Goal: Task Accomplishment & Management: Complete application form

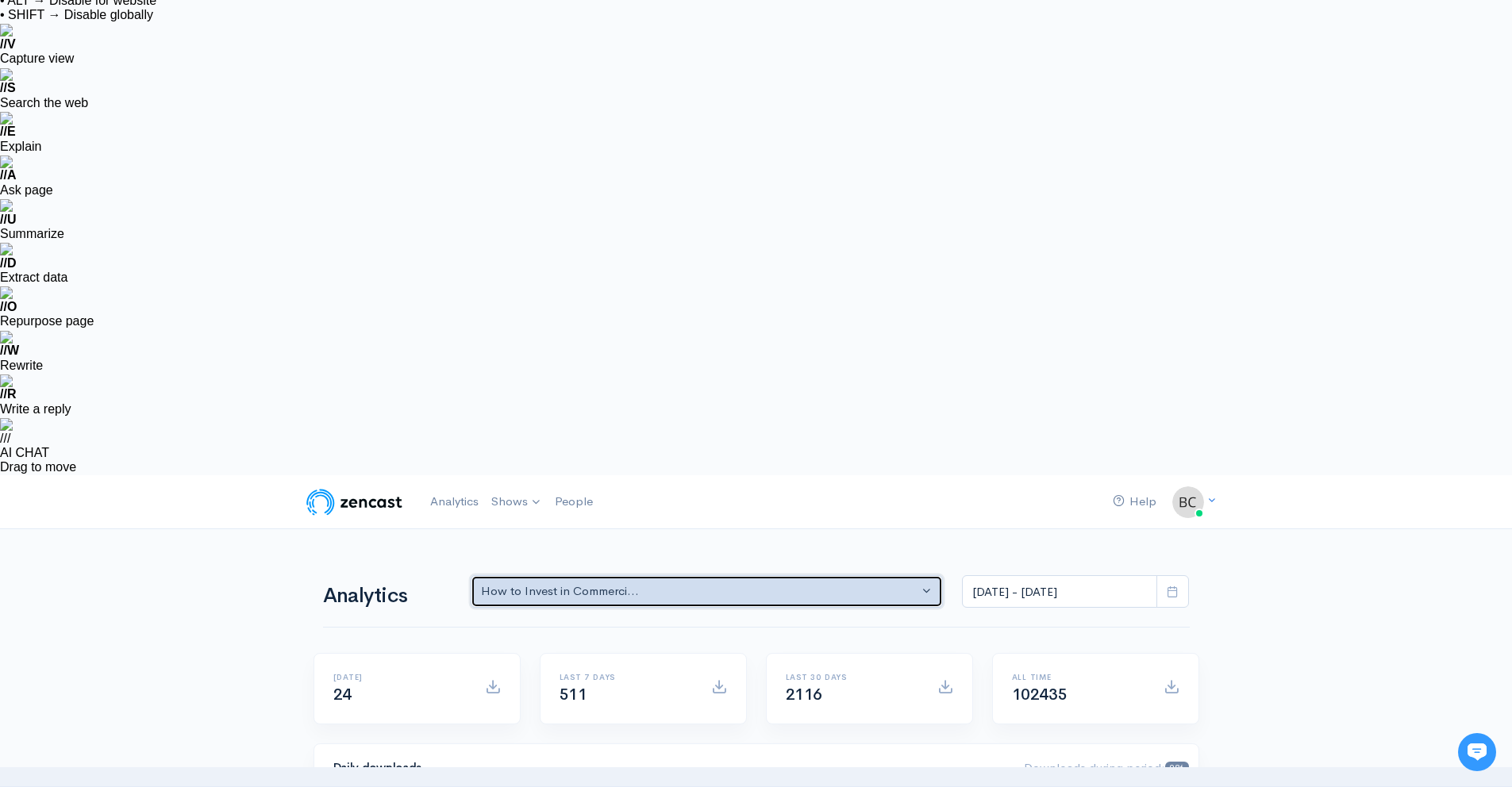
click at [588, 583] on div "How to Invest in Commerci..." at bounding box center [700, 592] width 438 height 18
click at [670, 552] on div "Analytics How to Invest in Commerci... How to Invest in Commerci... How to Inve…" at bounding box center [756, 590] width 867 height 76
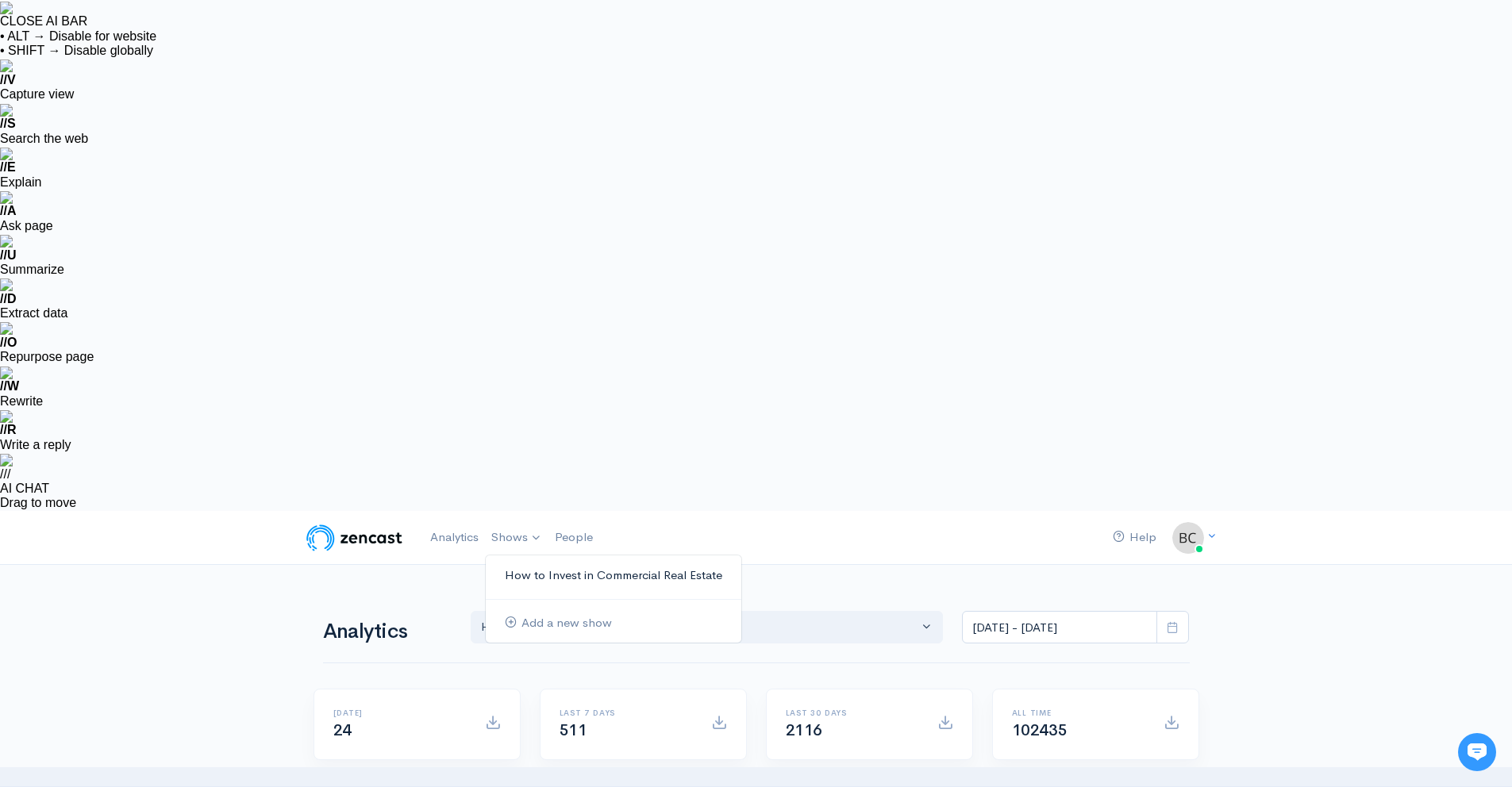
click at [531, 562] on link "How to Invest in Commercial Real Estate" at bounding box center [613, 575] width 256 height 28
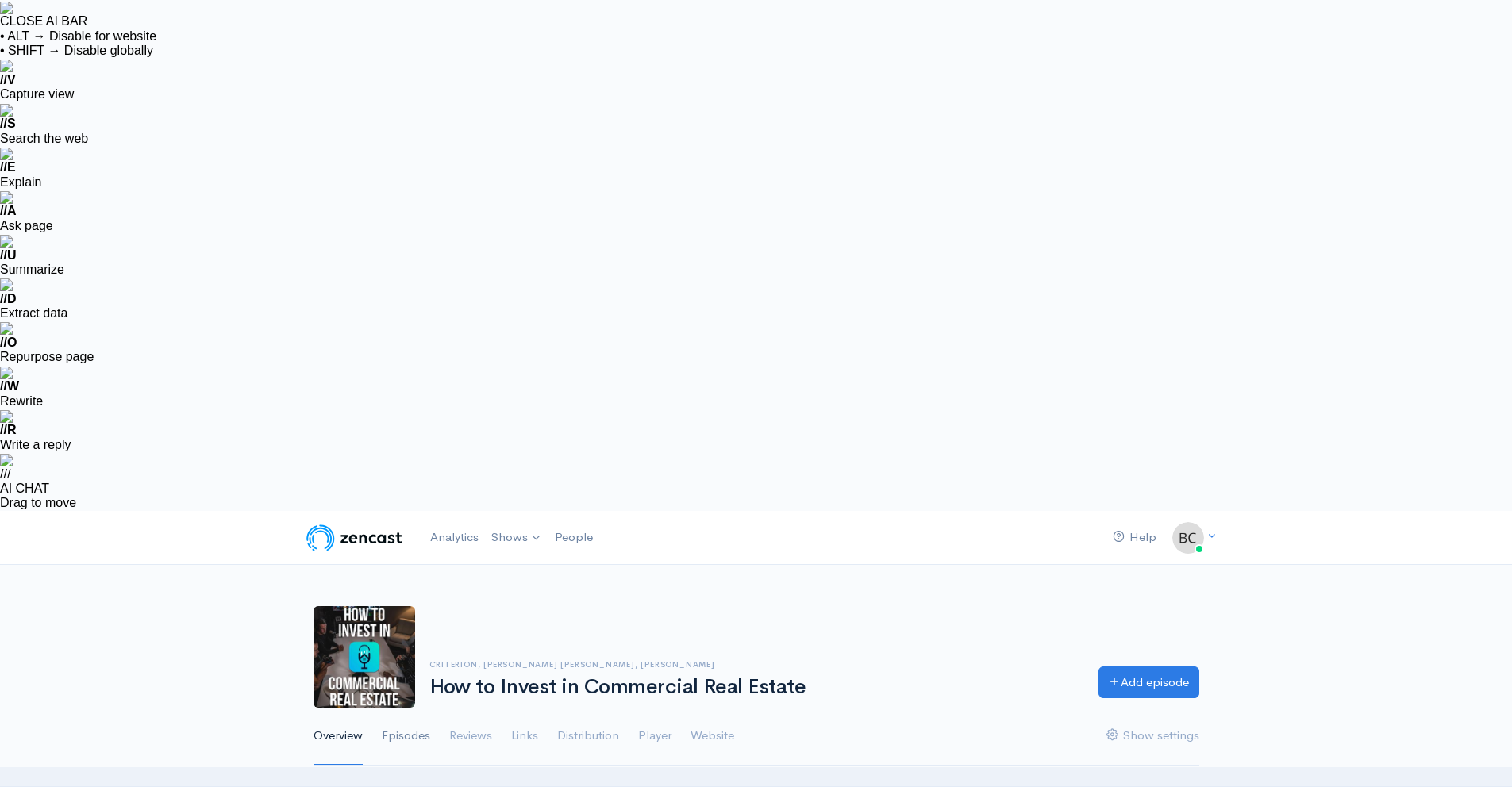
click at [404, 708] on link "Episodes" at bounding box center [406, 736] width 49 height 57
click at [1136, 664] on link "Add episode" at bounding box center [1148, 680] width 100 height 33
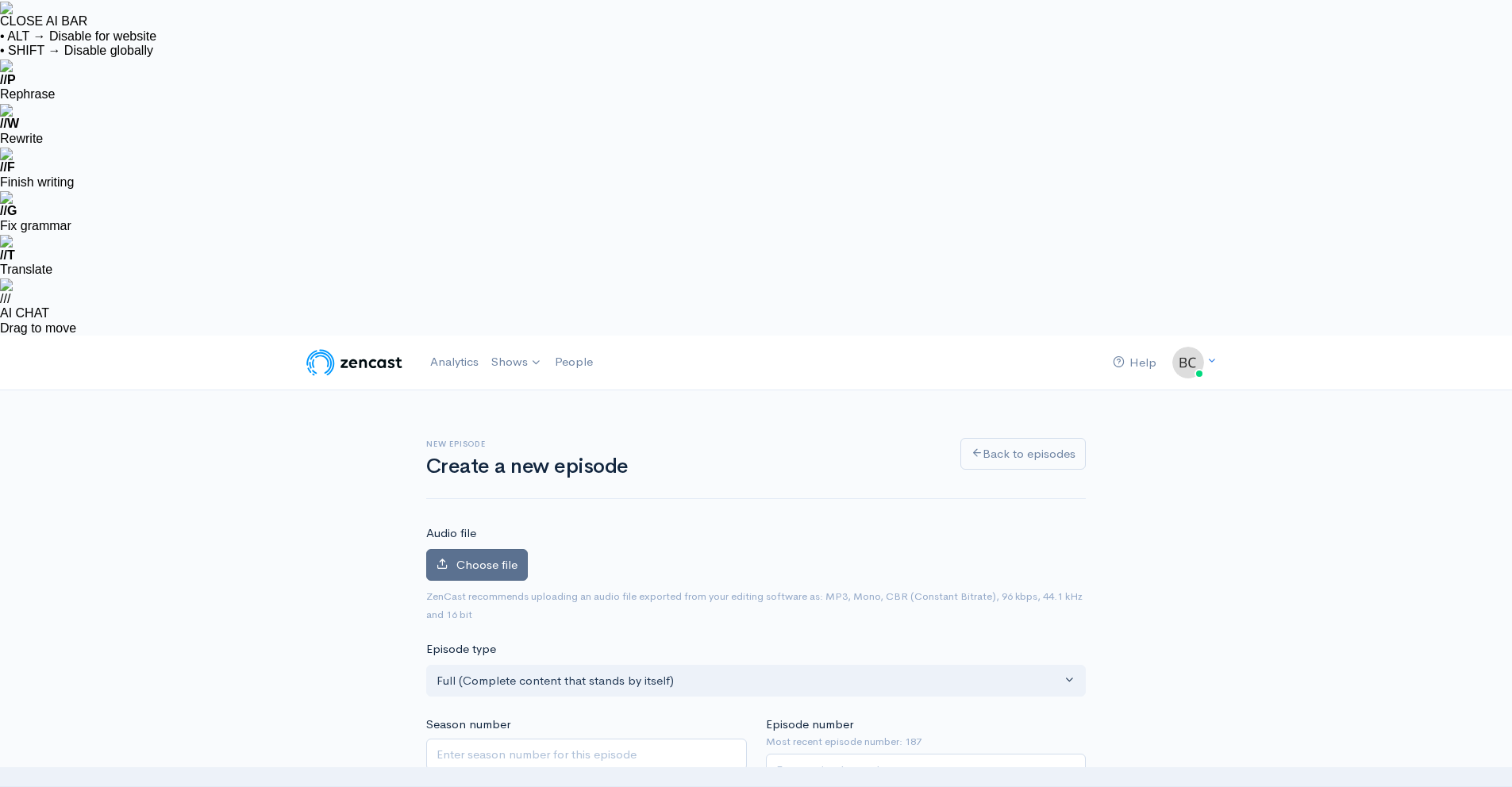
click at [493, 557] on span "Choose file" at bounding box center [487, 564] width 62 height 15
click at [0, 0] on input "Choose file" at bounding box center [0, 0] width 0 height 0
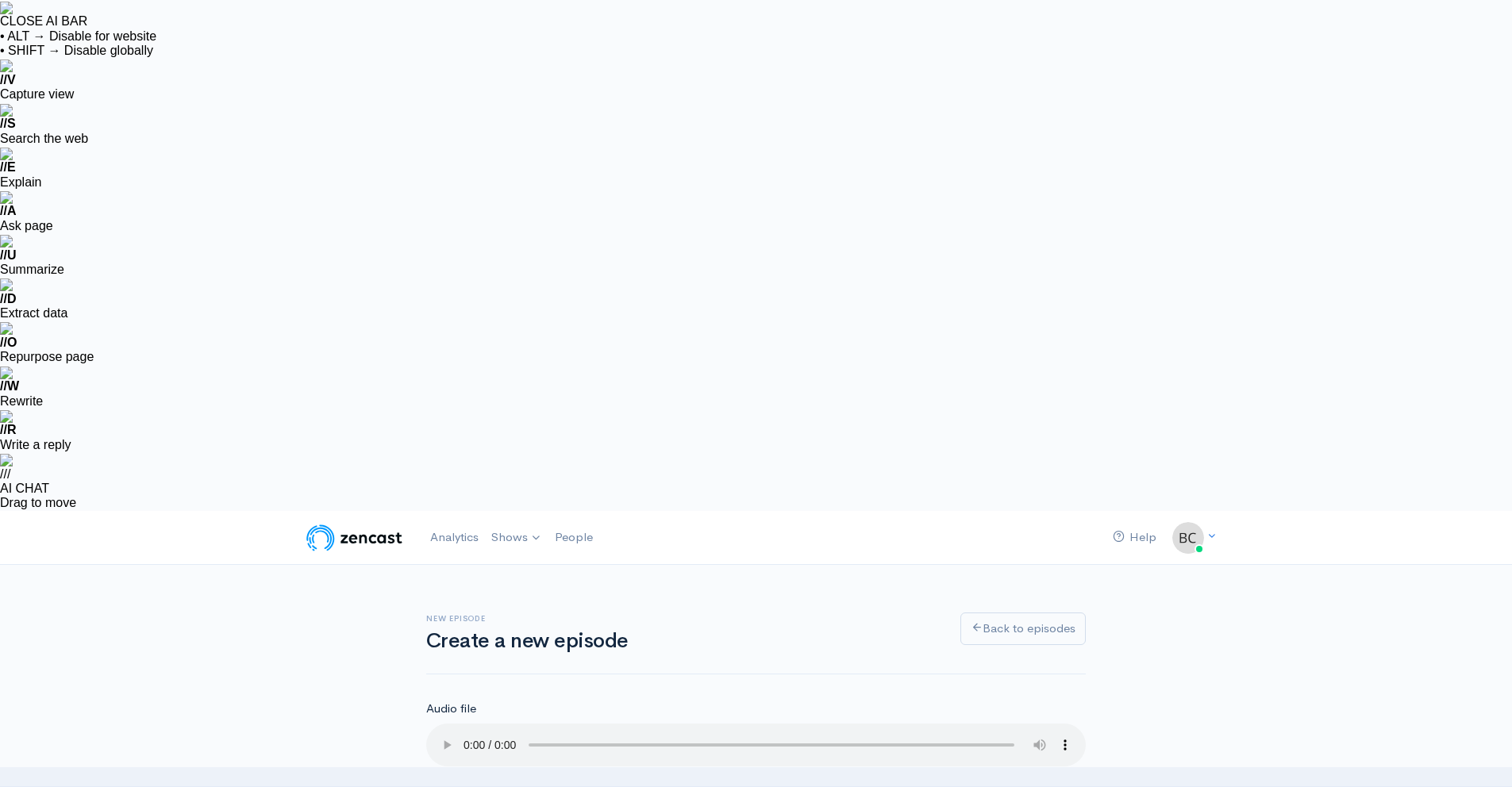
type input "188"
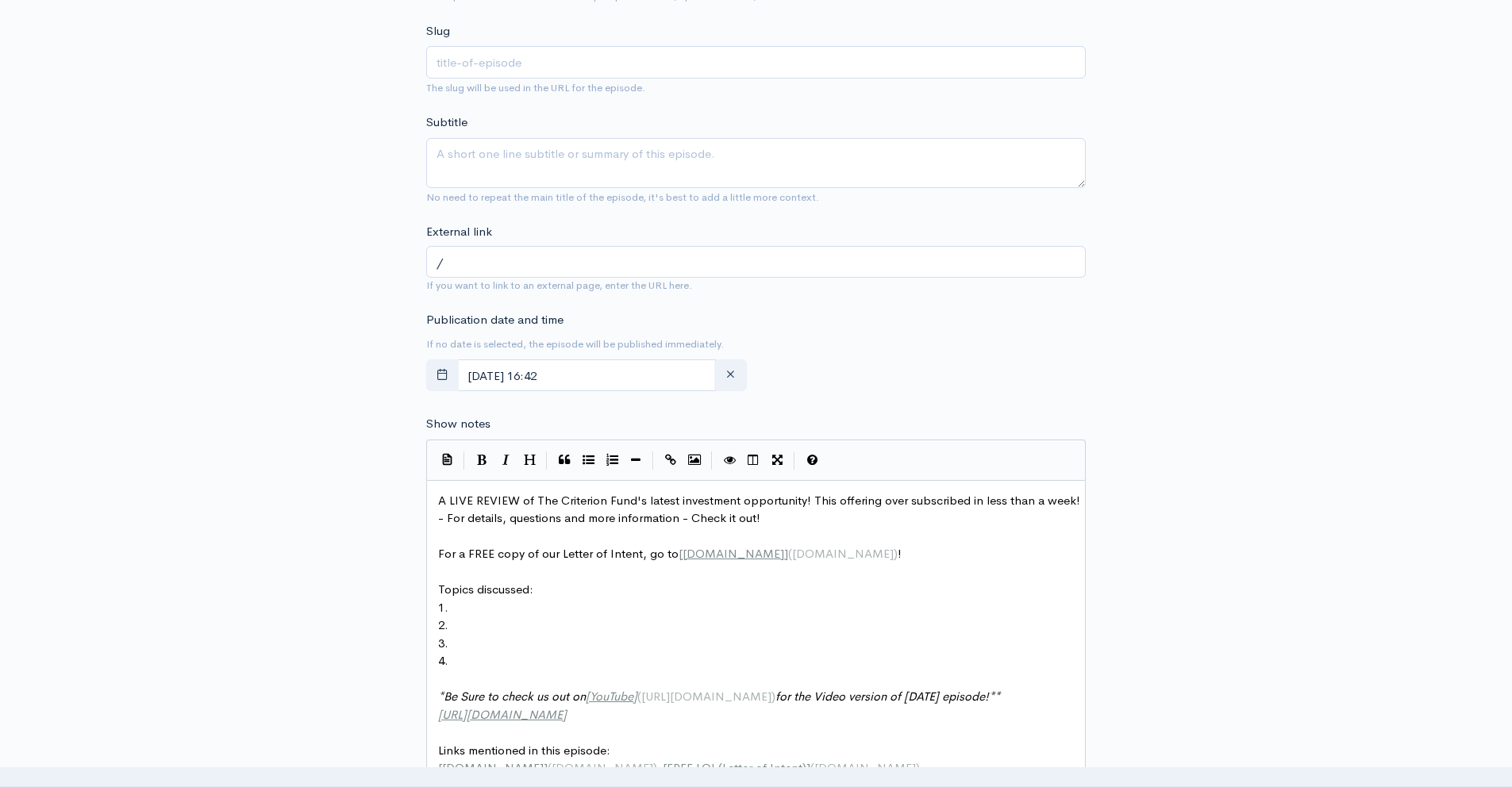
scroll to position [1370, 0]
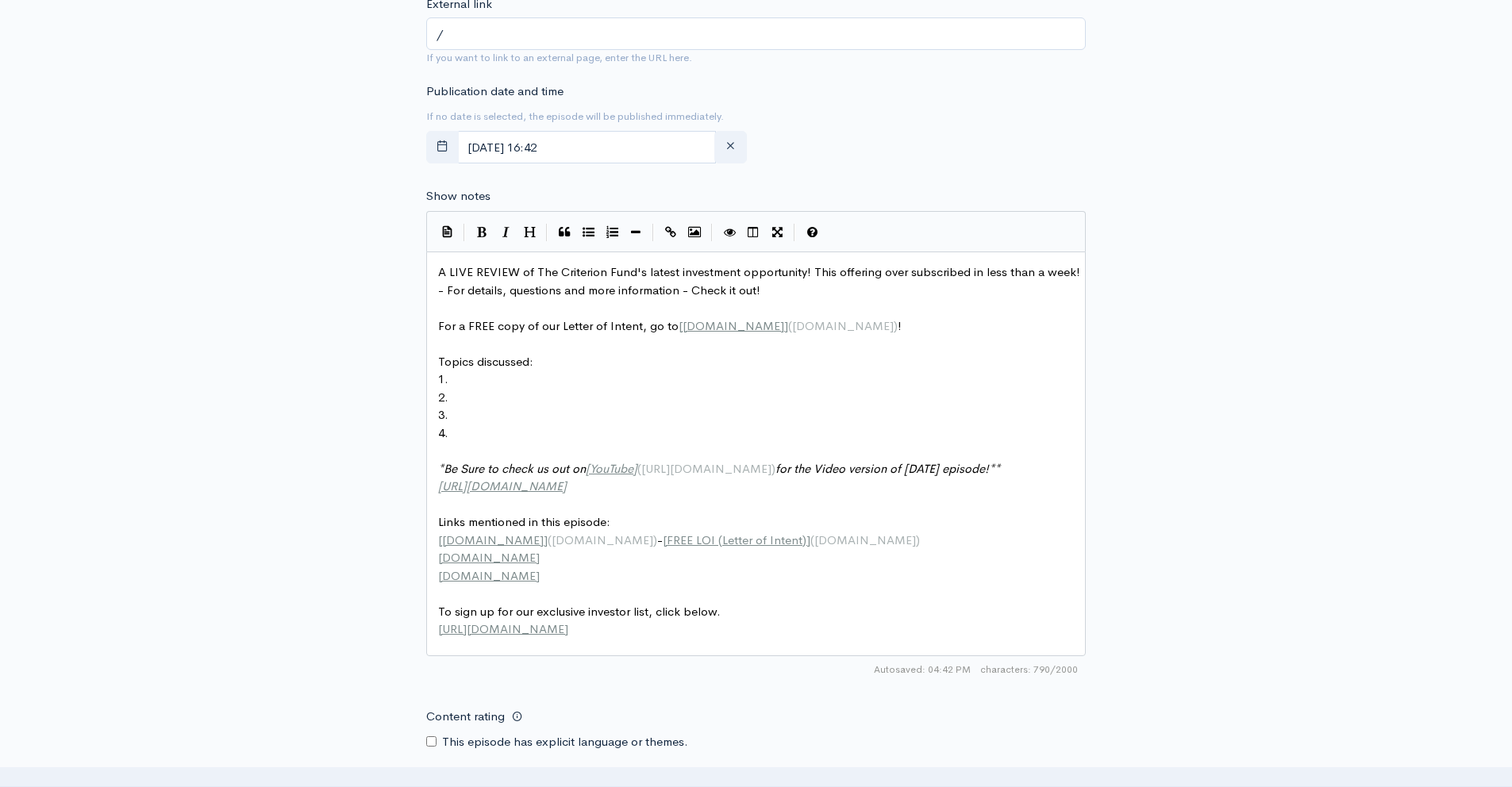
scroll to position [1406, 0]
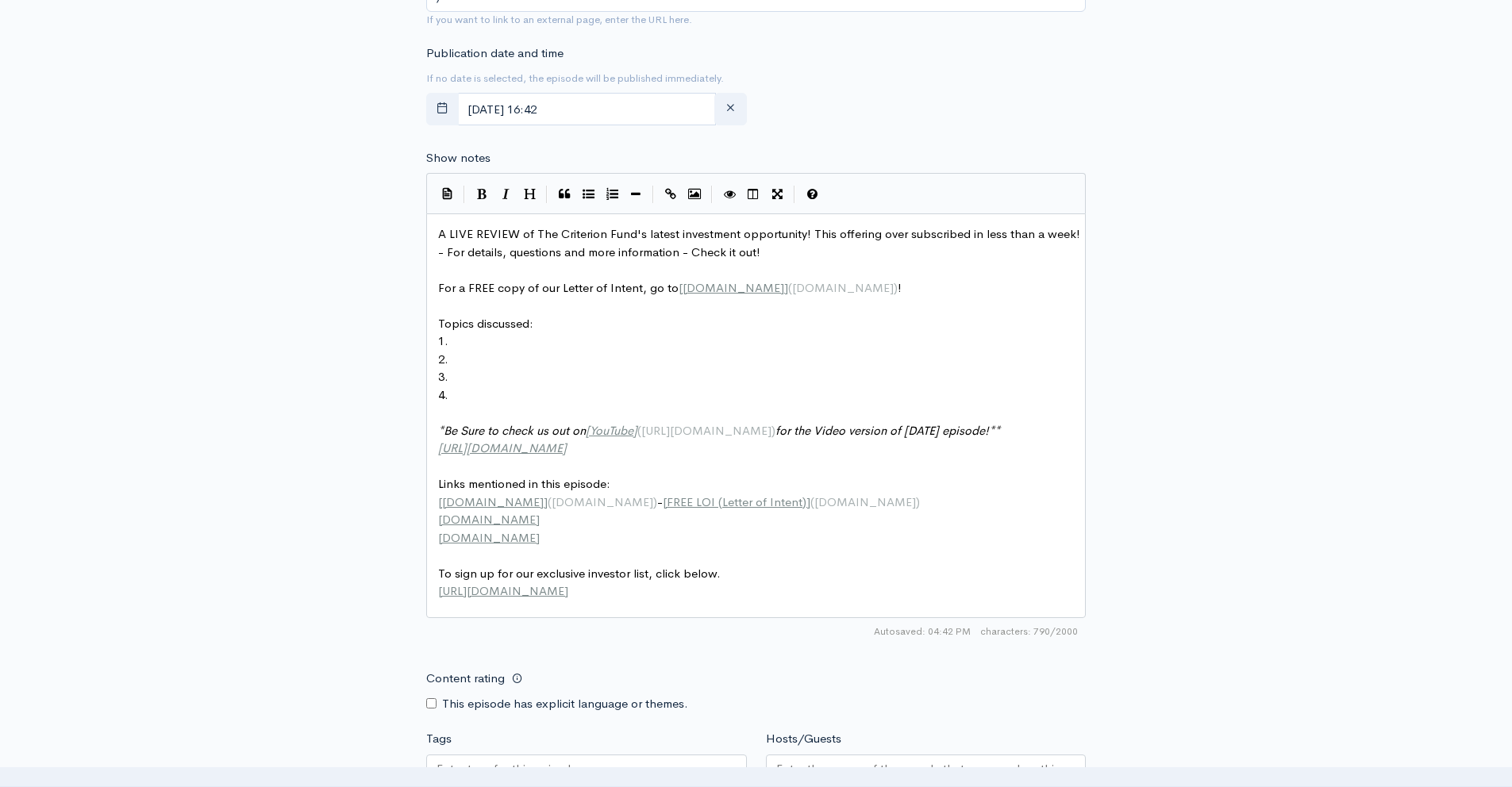
type input "C:\fakepath\EP 189 ZC THUMBNAIL.png"
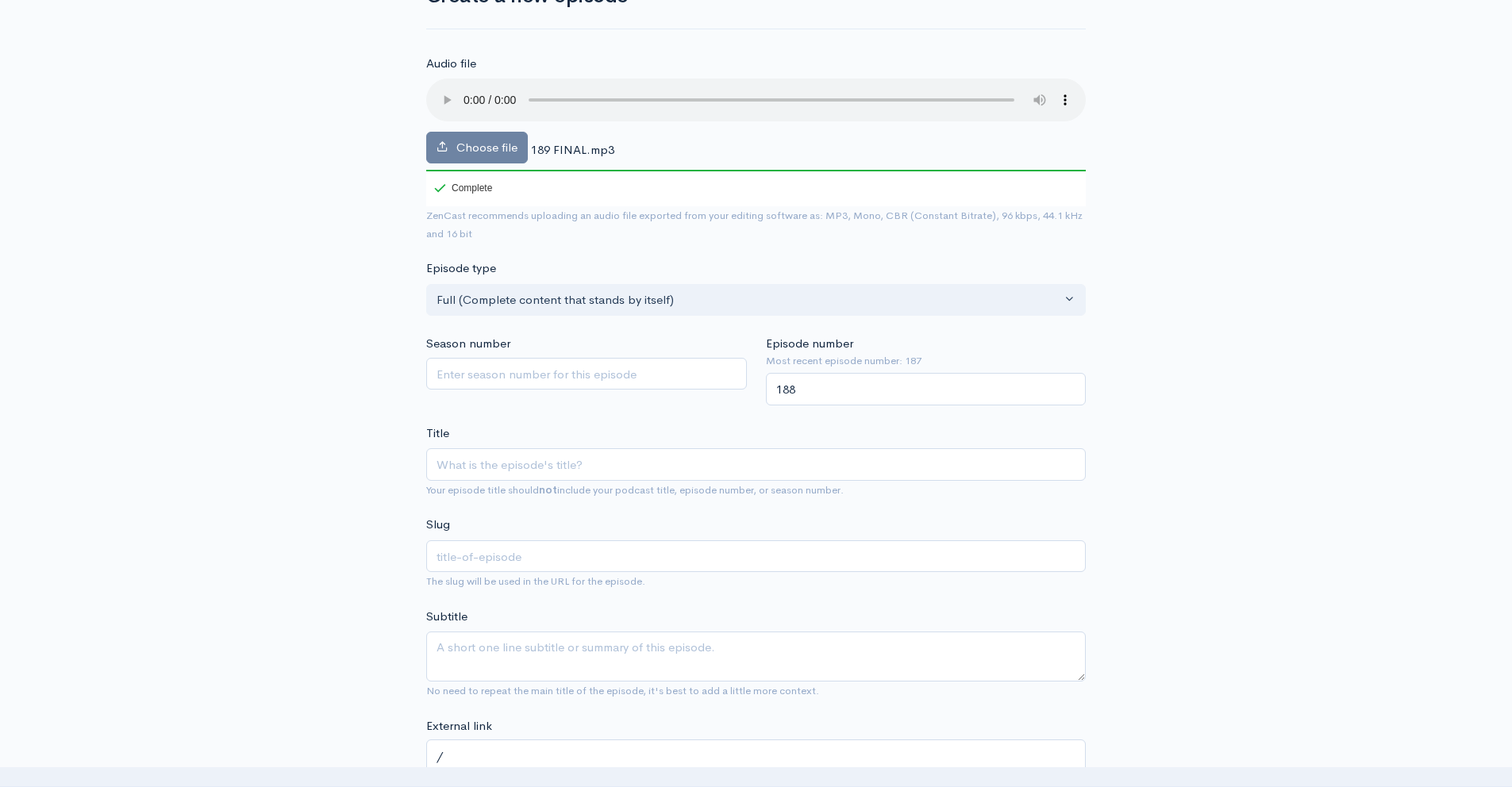
scroll to position [1377, 0]
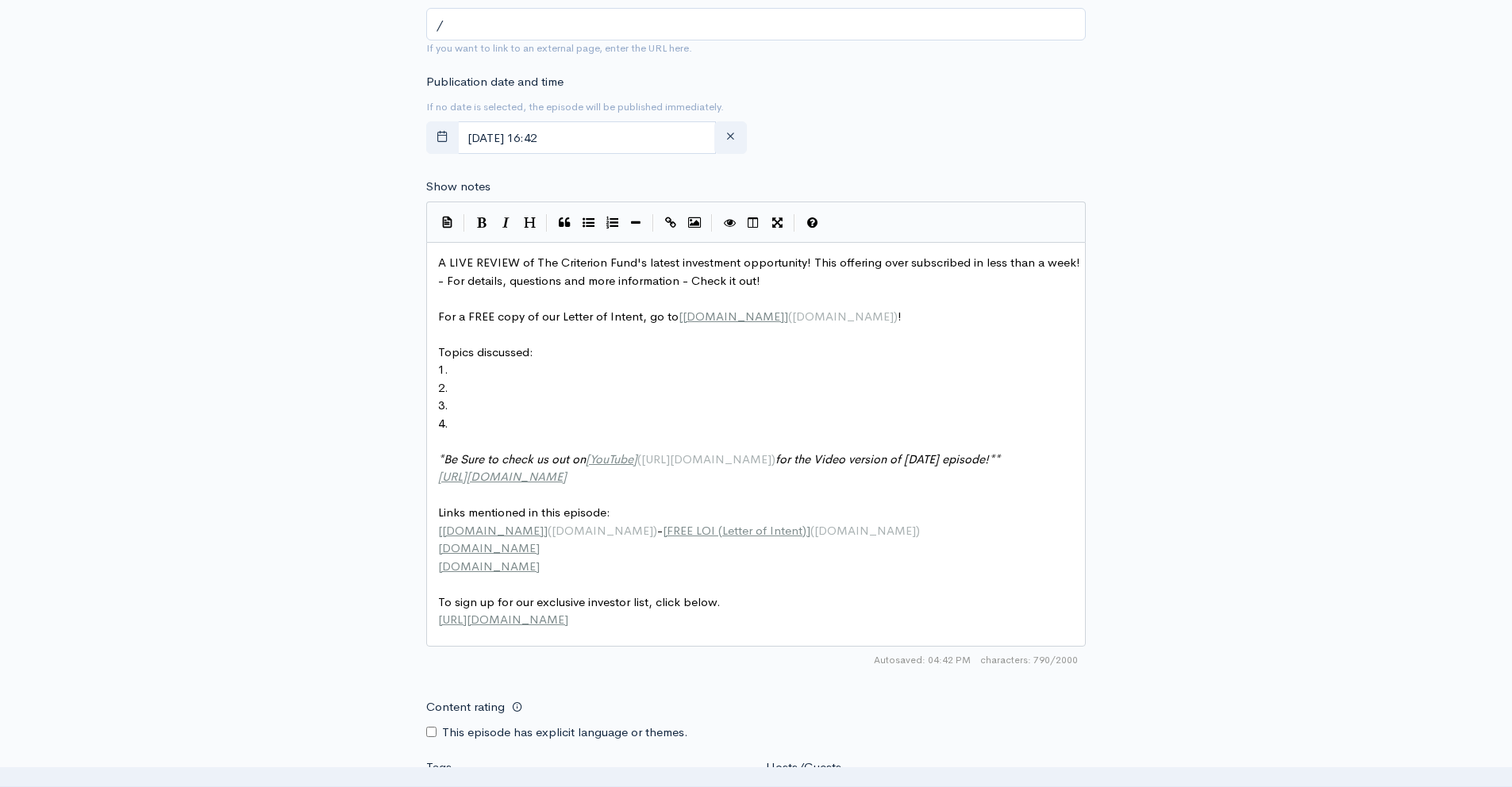
type input "C:\fakepath\EP 189 ZC final THUMBNAIL.png"
click at [851, 783] on div at bounding box center [927, 798] width 320 height 30
click at [793, 691] on div "Content rating This episode has explicit language or themes." at bounding box center [756, 716] width 679 height 50
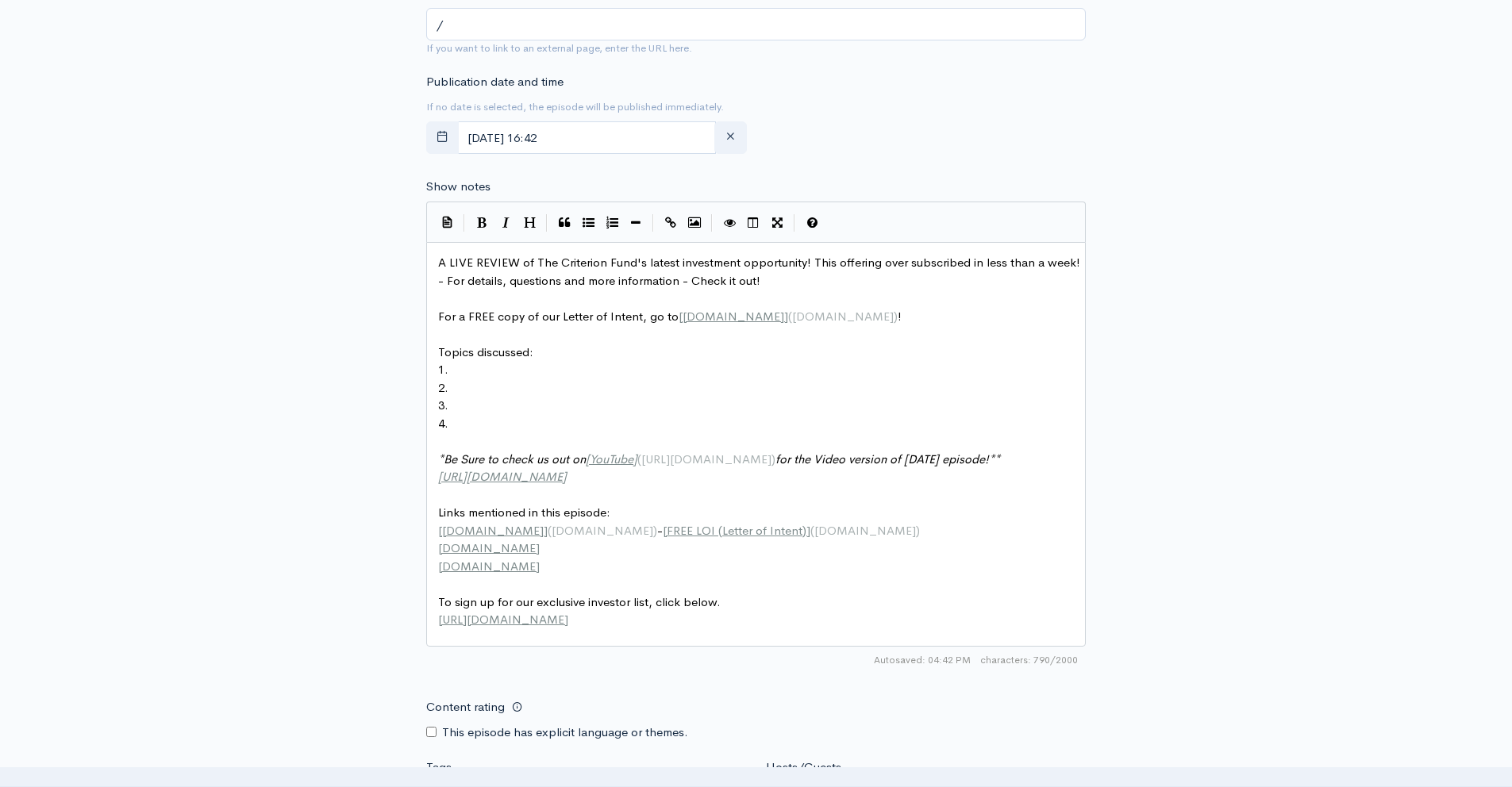
click at [533, 786] on input "Tags" at bounding box center [509, 798] width 143 height 18
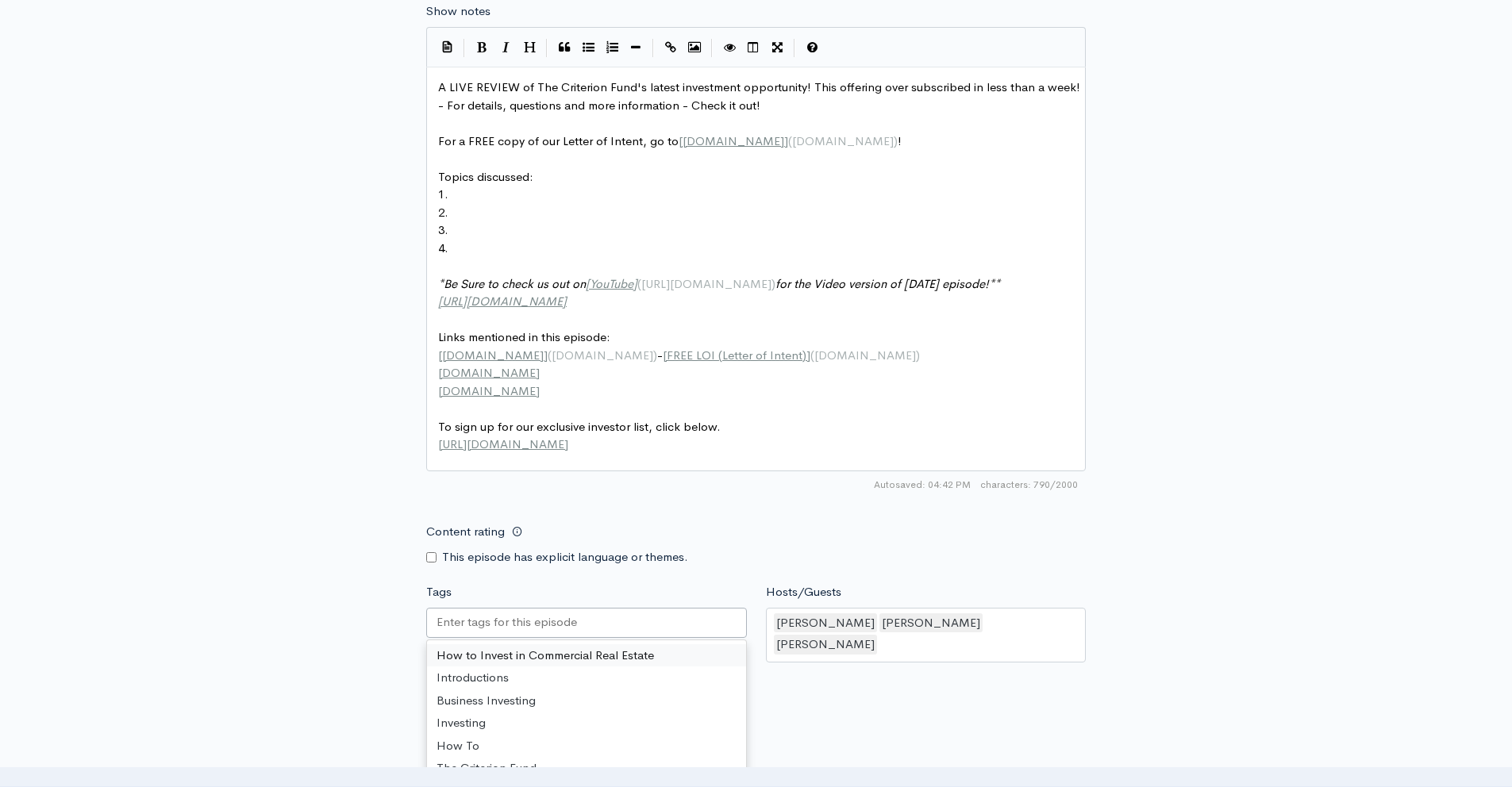
paste input "https://youtu.be/vA-tN7XUnz4"
type input "https://youtu.be/vA-tN7XUnz4"
paste input "text"
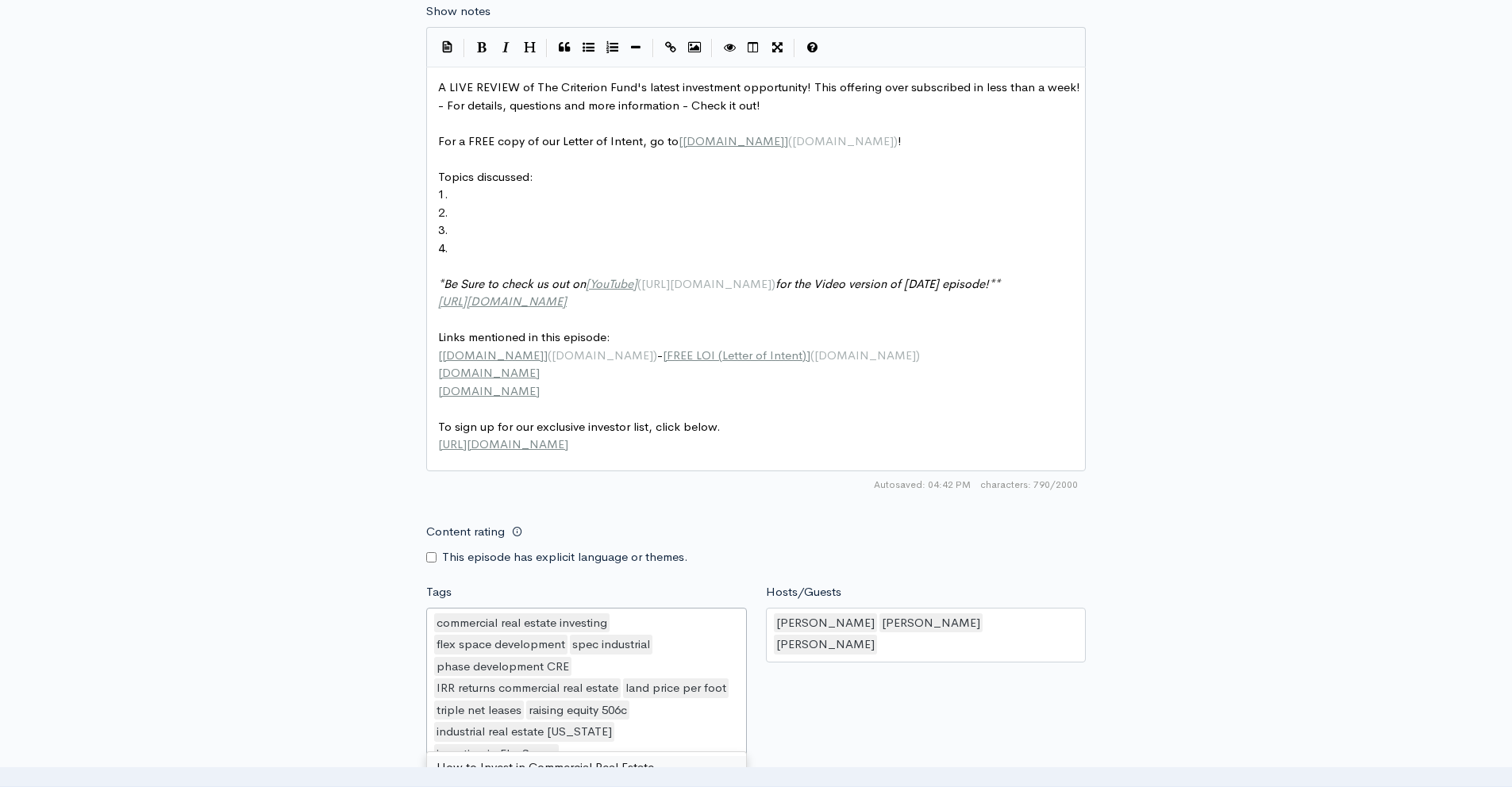
scroll to position [4, 0]
click at [851, 583] on div "Hosts/Guests Braden Cheek,Brian Duck,Joel Thompson Braden Cheek Brian Duck Joel…" at bounding box center [927, 691] width 340 height 215
click at [643, 608] on div "commercial real estate investing flex space development spec industrial phase d…" at bounding box center [586, 700] width 320 height 185
click at [526, 613] on div "commercial real estate investing" at bounding box center [522, 623] width 176 height 20
click at [659, 608] on div "commercial real estate investing flex space development spec industrial phase d…" at bounding box center [586, 700] width 320 height 185
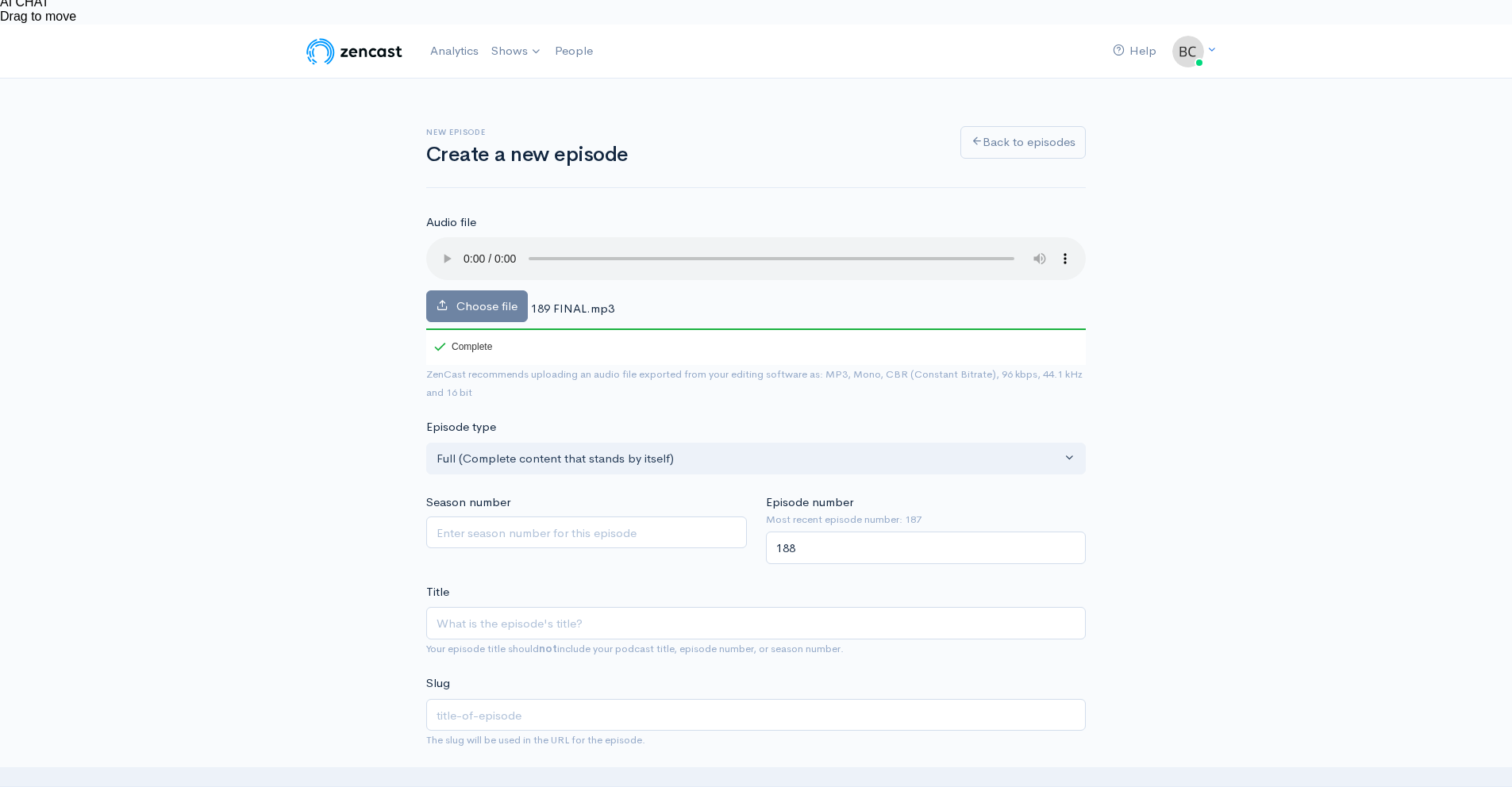
scroll to position [250, 0]
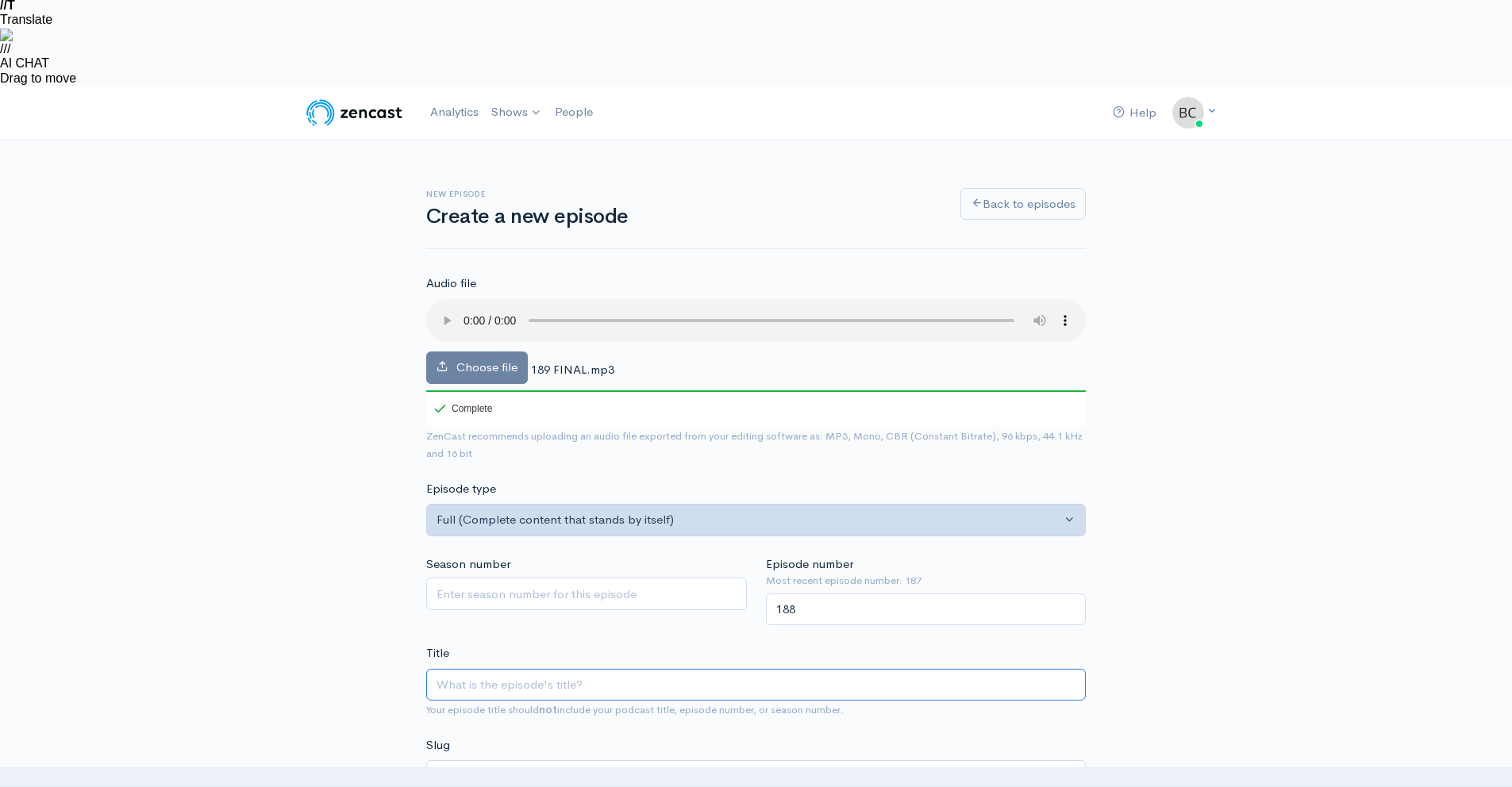
paste input "Breaking Into Flex Real Estate with Special Guest [PERSON_NAME]"
type input "Breaking Into Flex Real Estate with Special Guest [PERSON_NAME]"
type input "breaking-into-flex-real-estate-with-special-guest-alec-mcelhinny"
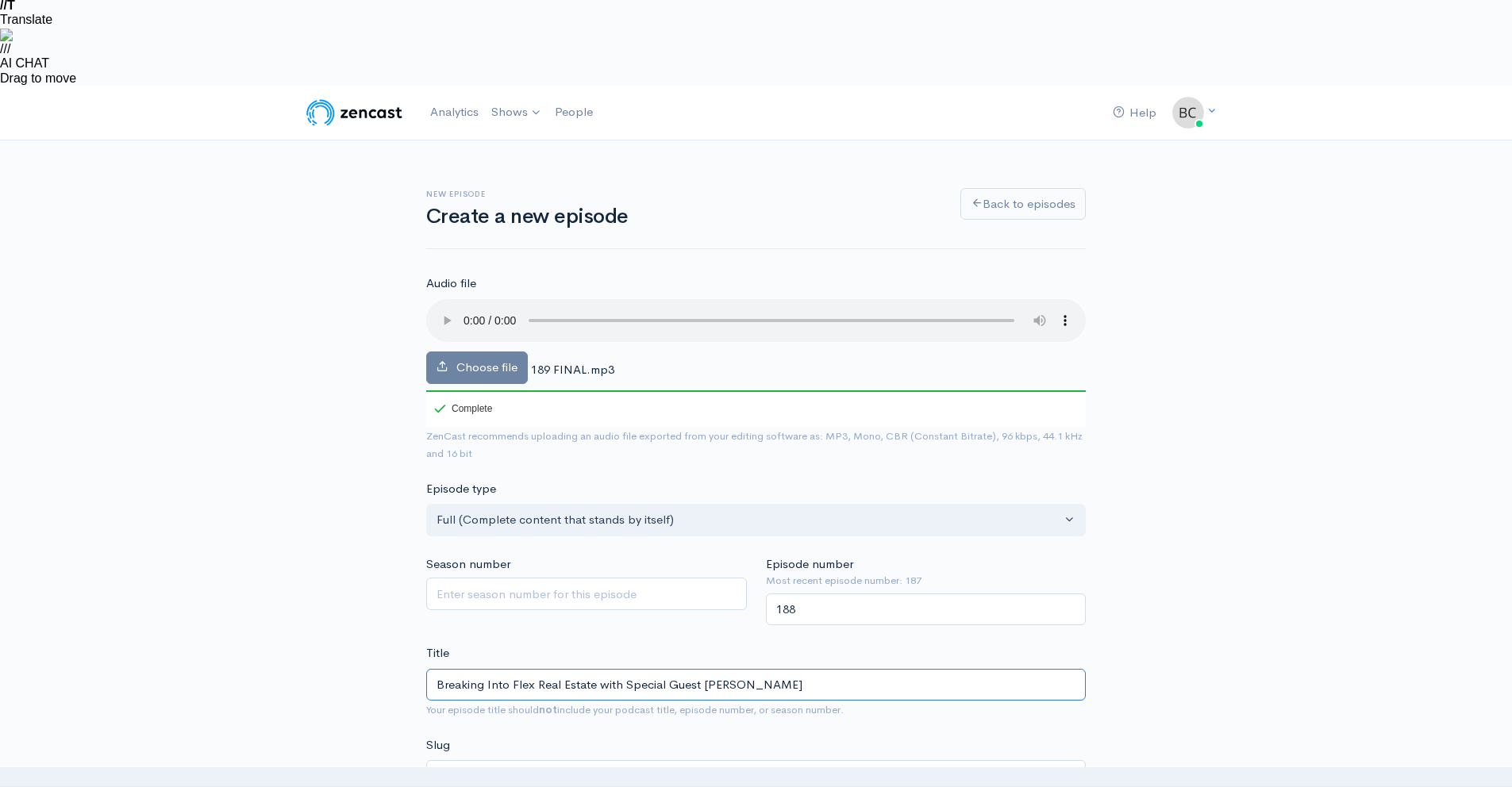
type input "Breaking Into Flex Real Estate with Special Guest [PERSON_NAME]"
paste textarea "In this episode, we sit down with Alec McElhaney to break down his FlexSpace de…"
type textarea "In this episode, we sit down with Alec McElhaney to break down his FlexSpace de…"
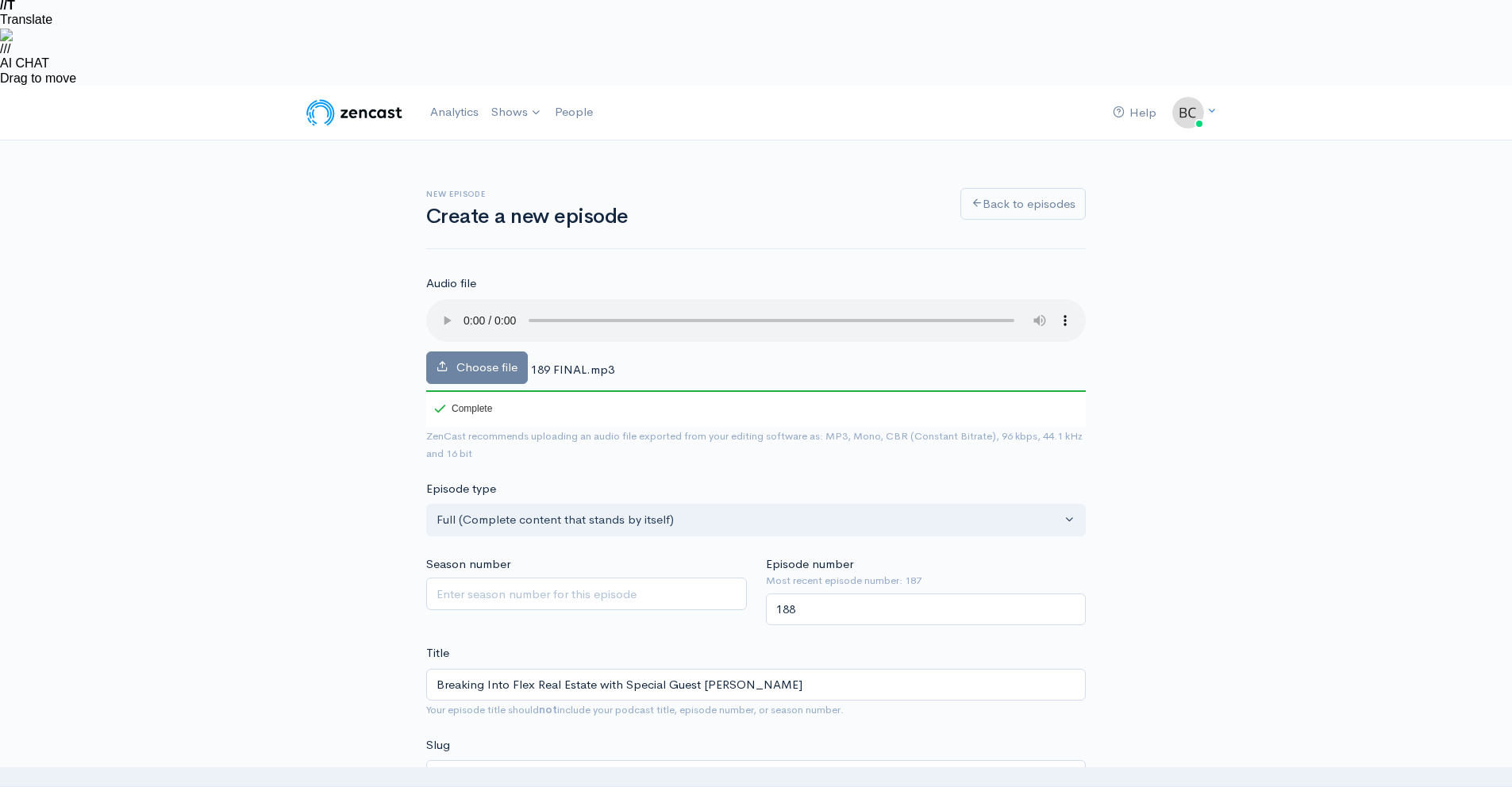
drag, startPoint x: 578, startPoint y: 642, endPoint x: 320, endPoint y: 636, distance: 258.1
paste input "https://www.howtoinvestincre.com/"
type input "https://www.howtoinvestincre.com/"
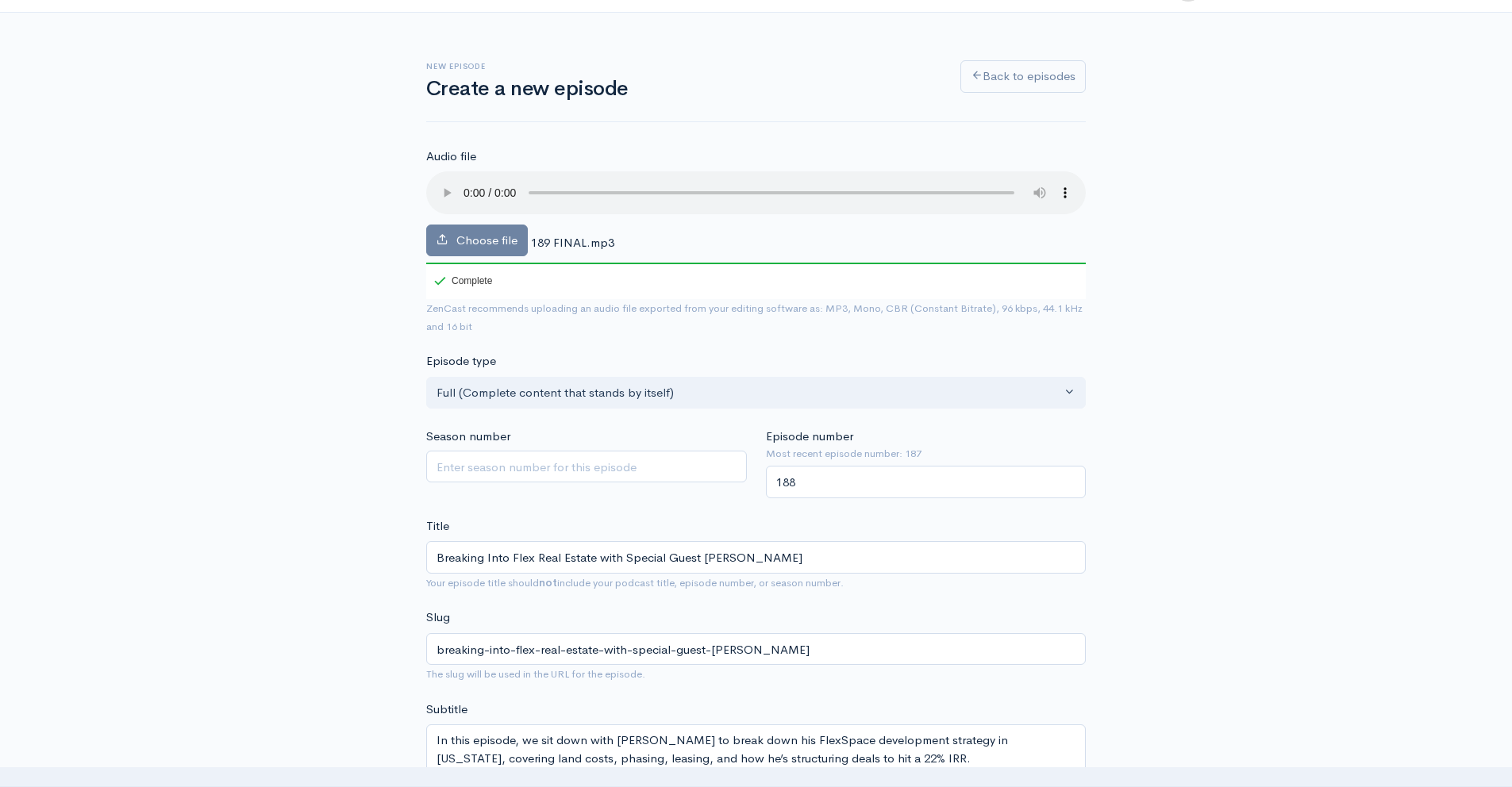
scroll to position [582, 0]
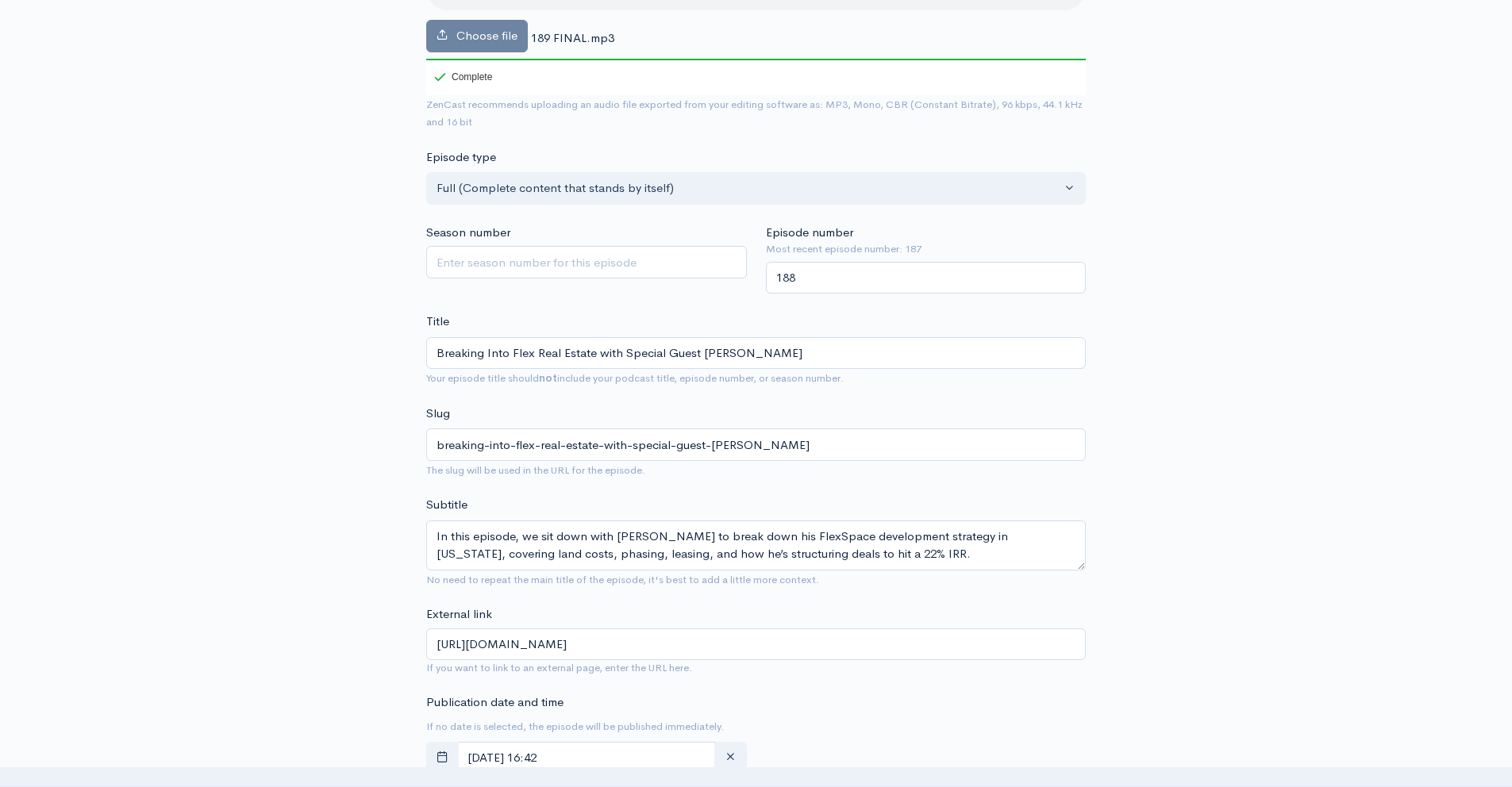
scroll to position [5, 0]
type textarea "A LIVE REVIEW of The Criterion Fund's latest investment opportunity! This offer…"
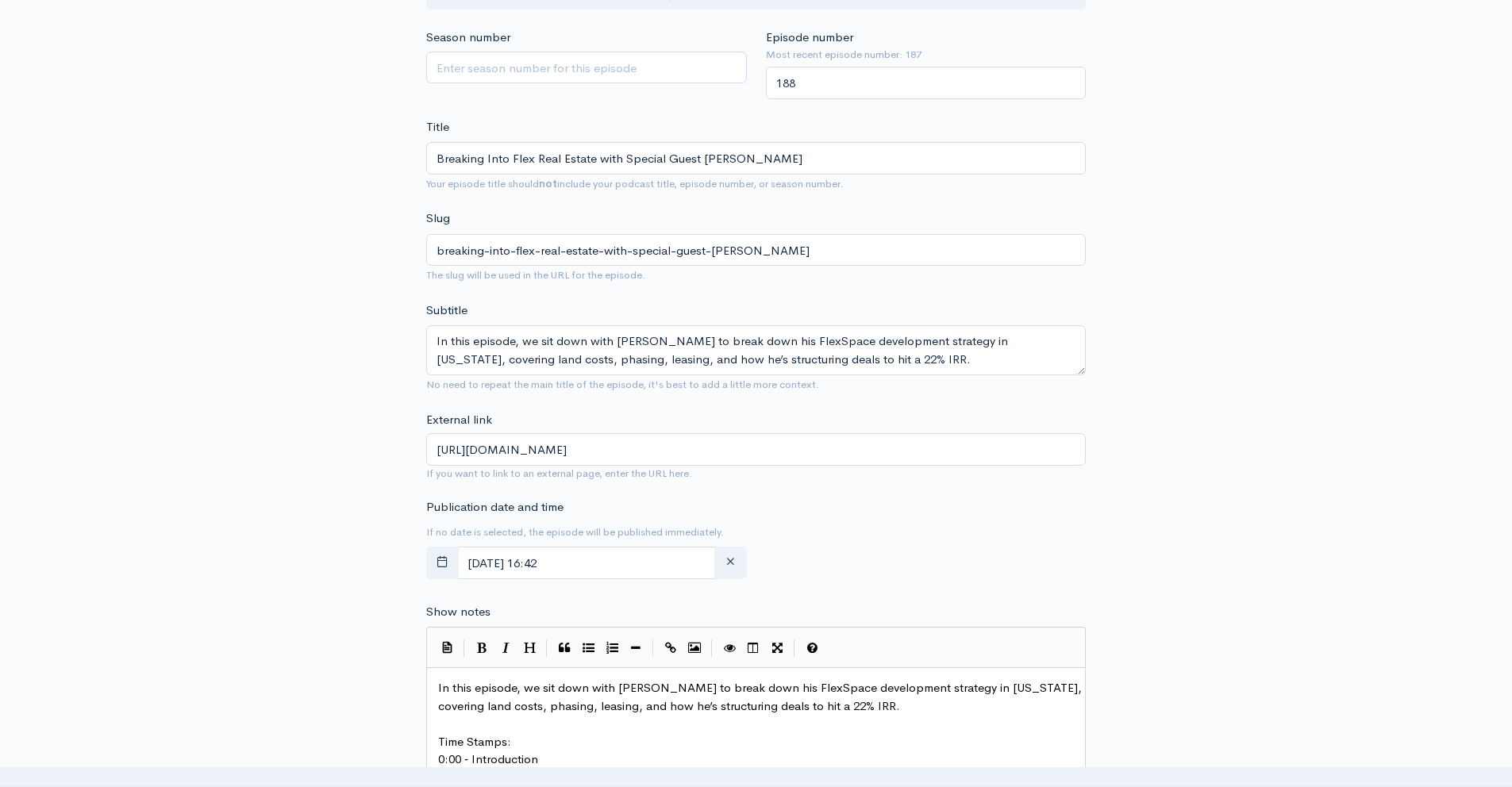
scroll to position [989, 0]
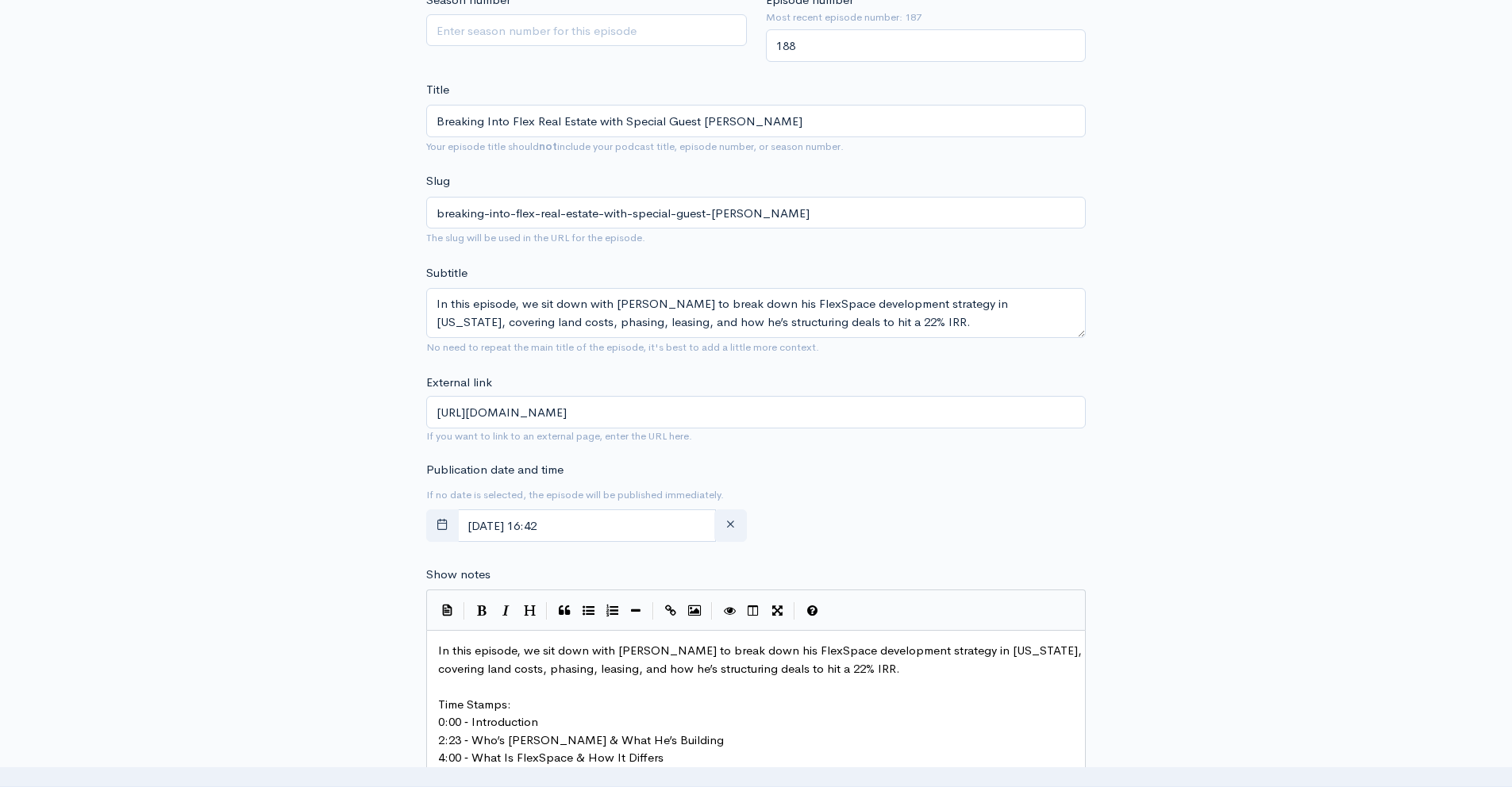
click at [1199, 521] on div "New episode Create a new episode Back to episodes Audio file Choose file 189 FI…" at bounding box center [756, 658] width 905 height 2165
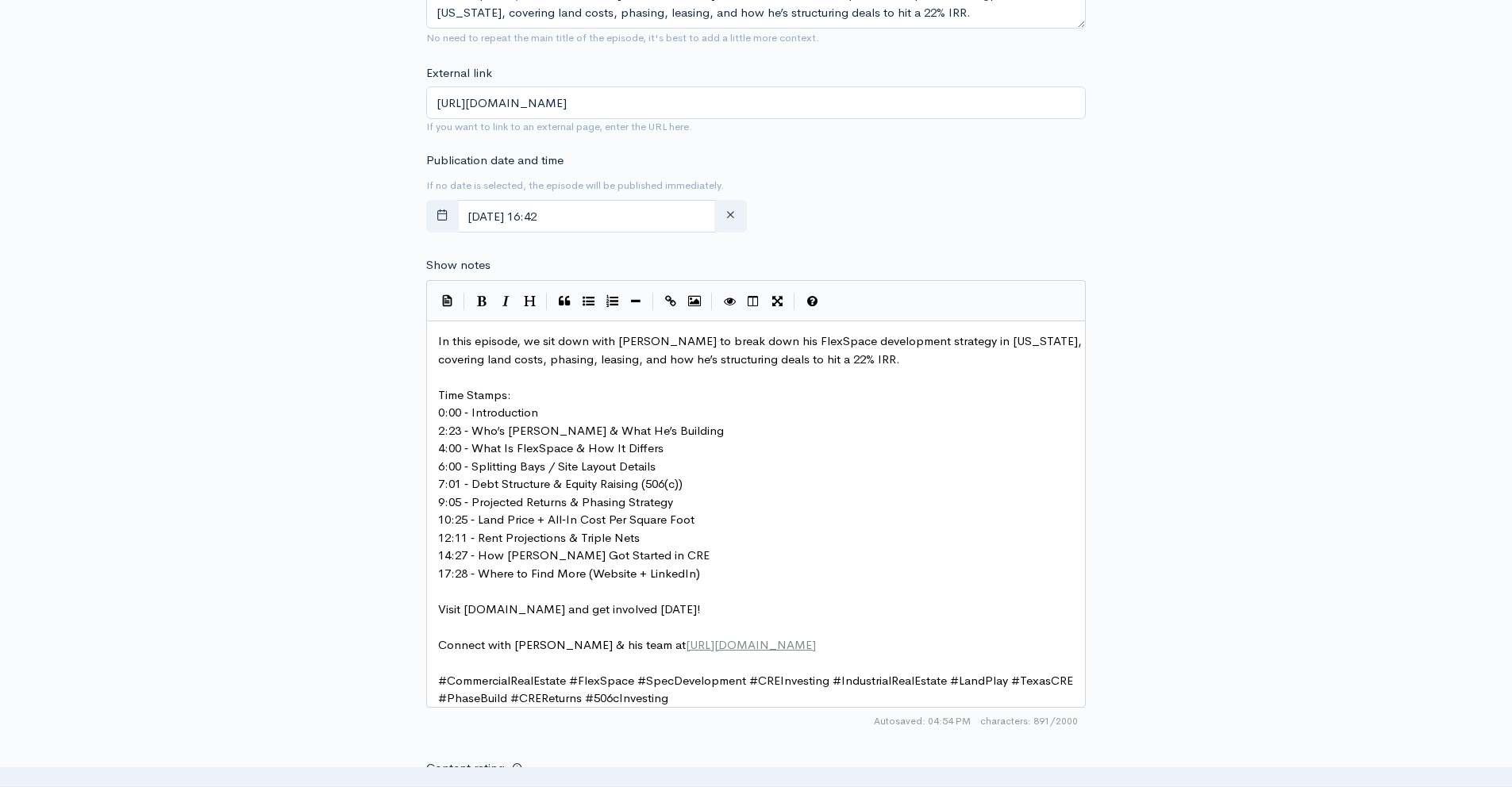
scroll to position [1544, 0]
